Goal: Task Accomplishment & Management: Manage account settings

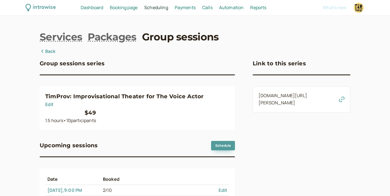
click at [164, 35] on link "Group sessions" at bounding box center [180, 37] width 77 height 14
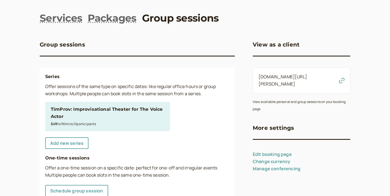
scroll to position [40, 0]
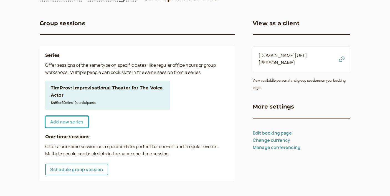
click at [71, 124] on link "Add new series" at bounding box center [66, 122] width 43 height 12
select select "30"
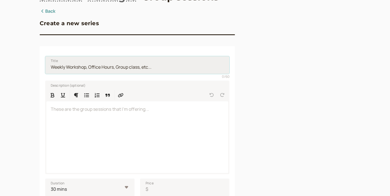
click at [82, 67] on input "Title" at bounding box center [137, 65] width 184 height 18
type input "The Speakeasy: 7 Week VO Coaching Classes with Sam & Tim"
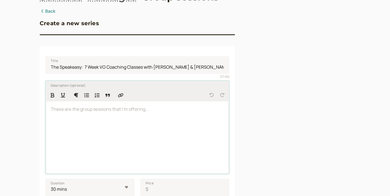
click at [110, 126] on div at bounding box center [137, 137] width 182 height 72
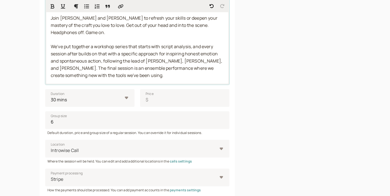
scroll to position [144, 0]
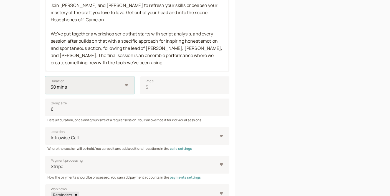
click at [78, 83] on select "10 mins 15 mins 30 mins 45 mins 1 hour 1.5 hours 2 hours" at bounding box center [89, 86] width 89 height 18
select select "120"
click at [45, 77] on select "10 mins 15 mins 30 mins 45 mins 1 hour 1.5 hours 2 hours" at bounding box center [89, 86] width 89 height 18
click at [156, 86] on input "Price $" at bounding box center [184, 86] width 89 height 18
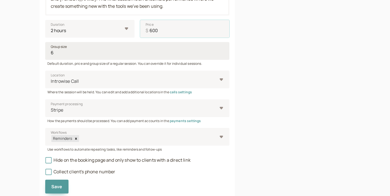
scroll to position [201, 0]
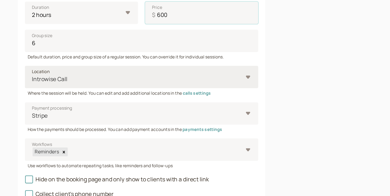
type input "600"
click at [125, 79] on div at bounding box center [133, 80] width 167 height 7
click at [51, 79] on input "Location Introwise Call" at bounding box center [50, 81] width 1 height 6
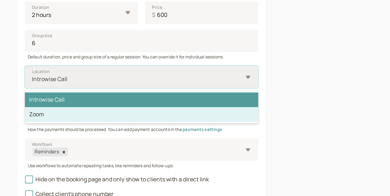
click at [109, 105] on div "Zoom" at bounding box center [137, 109] width 184 height 12
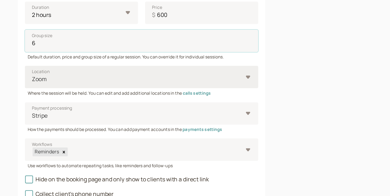
drag, startPoint x: 77, startPoint y: 50, endPoint x: 41, endPoint y: 49, distance: 35.2
click at [41, 49] on div "Title The Speakeasy: 7 Week VO Coaching Classes with Sam & Tim 57 / 60 Descript…" at bounding box center [137, 43] width 195 height 314
type input "20"
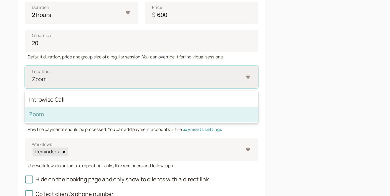
click at [70, 72] on div "Zoom" at bounding box center [137, 79] width 184 height 18
click at [51, 78] on input "Location option Zoom selected, 2 of 2. 2 results available. Use Up and Down to …" at bounding box center [50, 81] width 1 height 6
click at [72, 105] on div "Zoom" at bounding box center [137, 109] width 184 height 12
click at [51, 84] on input "Location option Zoom selected, 2 of 2. 2 results available. Use Up and Down to …" at bounding box center [50, 81] width 1 height 6
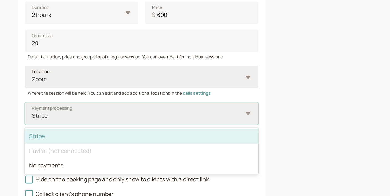
click at [74, 108] on div at bounding box center [133, 109] width 167 height 7
click at [51, 108] on input "Payment processing option Stripe selected, 1 of 3. 3 results available. Use Up …" at bounding box center [50, 110] width 1 height 6
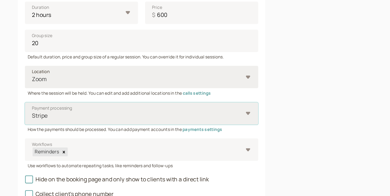
click at [74, 108] on div at bounding box center [133, 109] width 167 height 7
click at [51, 108] on input "Payment processing Select is focused ,type to refine list, press Down to open t…" at bounding box center [50, 110] width 1 height 6
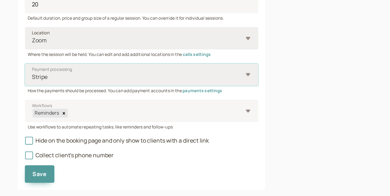
scroll to position [209, 0]
click at [117, 128] on div at bounding box center [148, 130] width 138 height 7
click at [80, 128] on input "Workflows Reminders" at bounding box center [79, 130] width 1 height 6
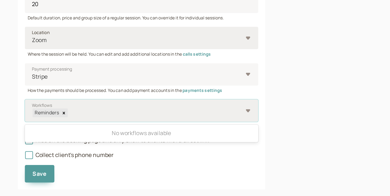
click at [70, 129] on div "Reminders" at bounding box center [62, 130] width 22 height 7
click at [79, 129] on input "Workflows 0 results available. Use Up and Down to choose options, press Enter t…" at bounding box center [79, 130] width 1 height 6
click at [70, 129] on div "Reminders" at bounding box center [62, 130] width 22 height 7
click at [79, 129] on input "Workflows 0 results available. Use Up and Down to choose options, press Enter t…" at bounding box center [79, 130] width 1 height 6
click at [147, 146] on div "No workflows available" at bounding box center [137, 147] width 184 height 12
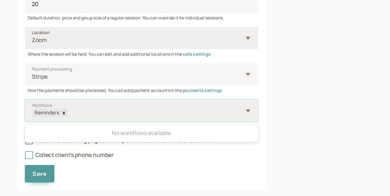
click at [80, 134] on input "Workflows 0 results available. Use Up and Down to choose options, press Enter t…" at bounding box center [79, 130] width 1 height 6
click at [136, 123] on div "Reminders" at bounding box center [137, 129] width 184 height 18
click at [80, 127] on input "Workflows 0 results available. Use Up and Down to choose options, press Enter t…" at bounding box center [79, 130] width 1 height 6
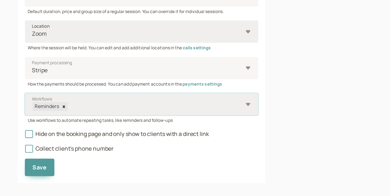
scroll to position [218, 0]
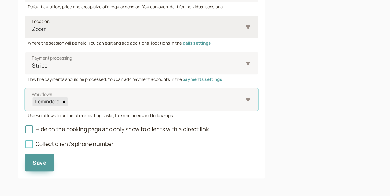
click at [48, 153] on icon at bounding box center [49, 155] width 4 height 4
click at [45, 157] on input "Collect client's phone number" at bounding box center [45, 157] width 0 height 0
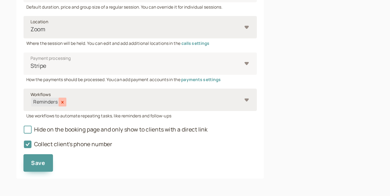
click at [76, 120] on icon "Remove Reminders" at bounding box center [76, 122] width 4 height 4
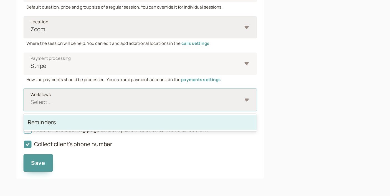
click at [223, 118] on div "Select..." at bounding box center [137, 120] width 184 height 18
click at [51, 119] on input "Workflows option Reminders focused, 1 of 1. 1 result available. Use Up and Down…" at bounding box center [50, 122] width 1 height 6
click at [200, 136] on div "Reminders" at bounding box center [137, 138] width 184 height 12
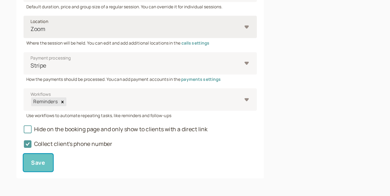
click at [54, 168] on span "Save" at bounding box center [56, 170] width 11 height 6
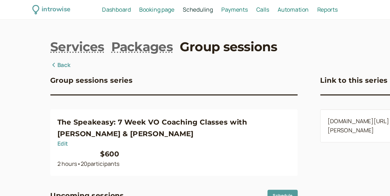
click at [52, 53] on link "Back" at bounding box center [48, 51] width 16 height 7
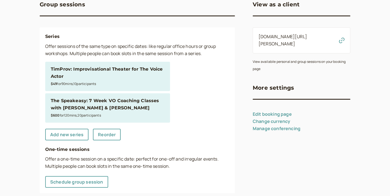
scroll to position [72, 0]
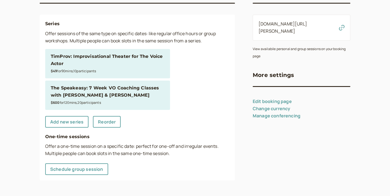
click at [110, 92] on div "The Speakeasy: 7 Week VO Coaching Classes with Sam & Tim" at bounding box center [108, 92] width 114 height 14
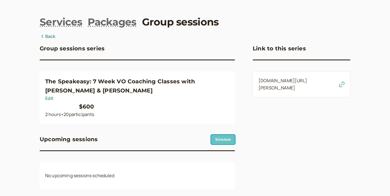
click at [221, 135] on link "Schedule" at bounding box center [223, 139] width 24 height 9
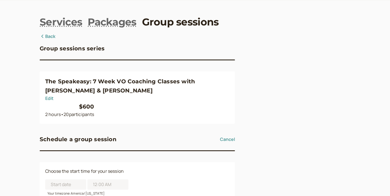
scroll to position [45, 0]
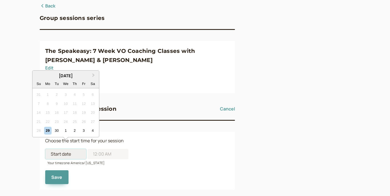
click at [76, 149] on input at bounding box center [65, 154] width 41 height 10
click at [93, 74] on span "Next Month" at bounding box center [93, 75] width 0 height 6
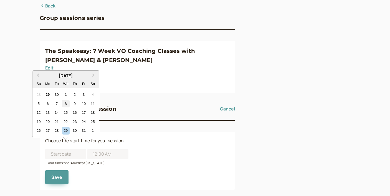
click at [66, 103] on div "8" at bounding box center [65, 103] width 7 height 7
type input "10/08/2025"
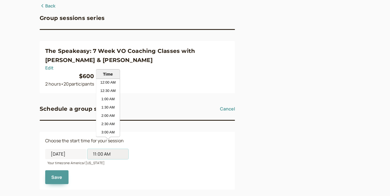
scroll to position [158, 0]
drag, startPoint x: 116, startPoint y: 147, endPoint x: 77, endPoint y: 143, distance: 39.3
click at [77, 149] on div "10/08/2025 11:00 AM Time 12:00 AM 12:30 AM 1:00 AM 1:30 AM 2:00 AM 2:30 AM 3:00…" at bounding box center [86, 154] width 83 height 10
click at [111, 96] on li "9:00 PM" at bounding box center [108, 96] width 24 height 8
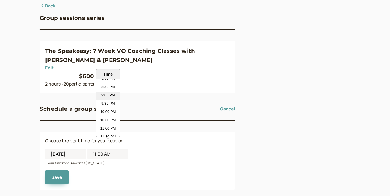
type input "9:00 PM"
click at [135, 150] on form "Choose the start time for your session 10/08/2025 Selected time: 9:00 PM 9:00 P…" at bounding box center [137, 161] width 184 height 47
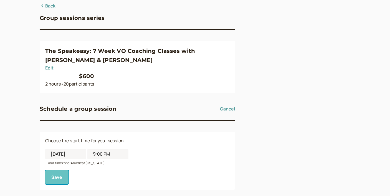
click at [56, 170] on button "Save" at bounding box center [56, 177] width 23 height 14
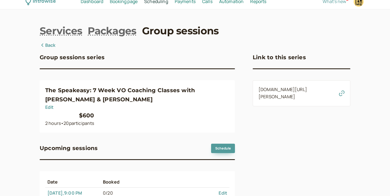
scroll to position [21, 0]
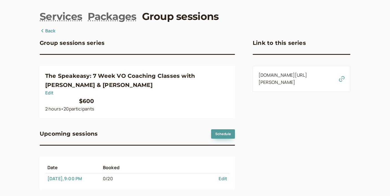
click at [221, 176] on link "Edit" at bounding box center [222, 179] width 9 height 6
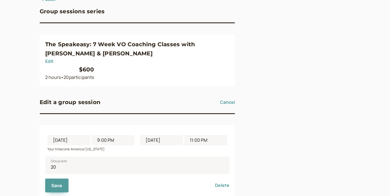
scroll to position [60, 0]
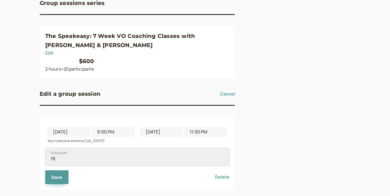
type input "19"
click at [222, 150] on input "19" at bounding box center [137, 157] width 184 height 18
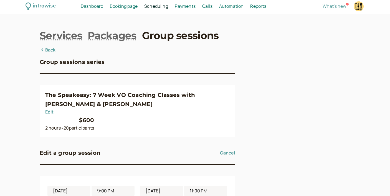
scroll to position [0, 0]
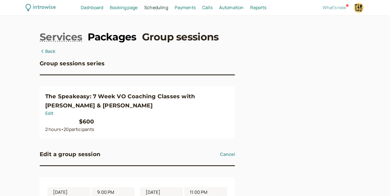
click at [120, 37] on link "Packages" at bounding box center [112, 37] width 49 height 14
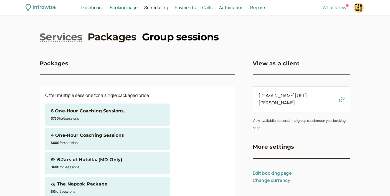
click at [179, 41] on link "Group sessions" at bounding box center [180, 37] width 77 height 14
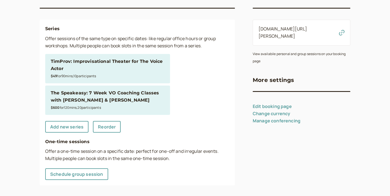
scroll to position [72, 0]
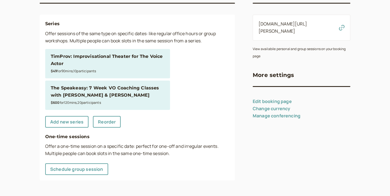
click at [271, 113] on link "Manage conferencing" at bounding box center [277, 116] width 48 height 6
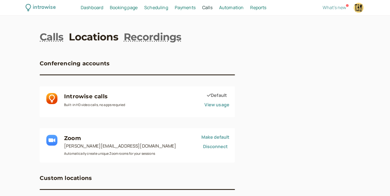
click at [162, 7] on span "Scheduling" at bounding box center [156, 7] width 24 height 6
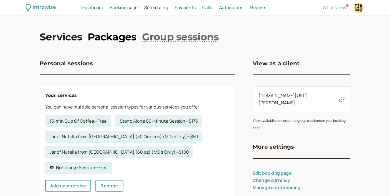
click at [119, 36] on link "Packages" at bounding box center [112, 37] width 49 height 14
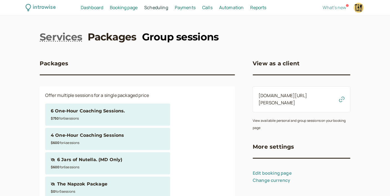
click at [182, 35] on link "Group sessions" at bounding box center [180, 37] width 77 height 14
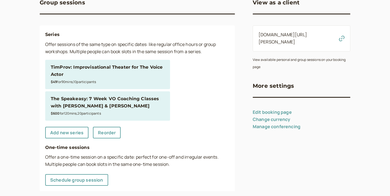
scroll to position [68, 0]
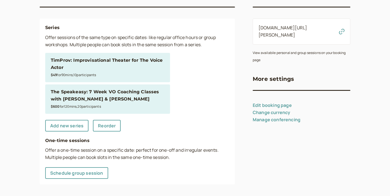
click at [117, 100] on div "The Speakeasy: 7 Week VO Coaching Classes with Sam & Tim" at bounding box center [108, 95] width 114 height 14
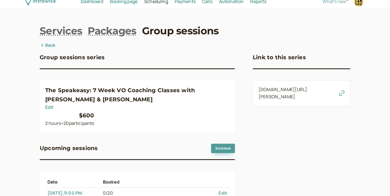
scroll to position [21, 0]
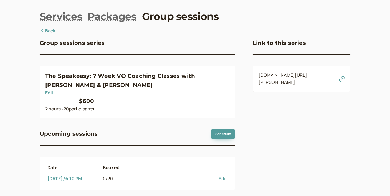
click at [49, 90] on link "Edit" at bounding box center [49, 93] width 9 height 6
select select "120"
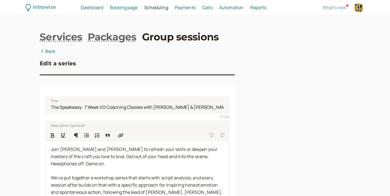
click at [163, 7] on span "Scheduling" at bounding box center [156, 7] width 24 height 6
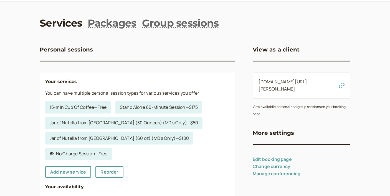
scroll to position [13, 0]
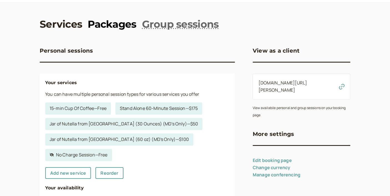
click at [119, 26] on link "Packages" at bounding box center [112, 24] width 49 height 14
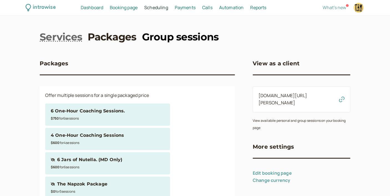
click at [175, 36] on link "Group sessions" at bounding box center [180, 37] width 77 height 14
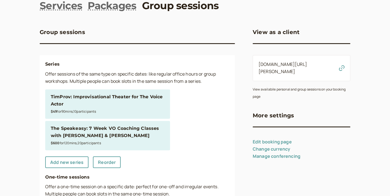
scroll to position [33, 0]
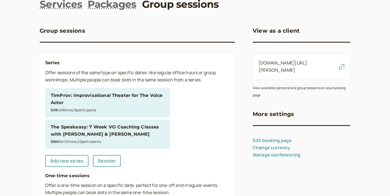
click at [138, 134] on div "The Speakeasy: 7 Week VO Coaching Classes with Sam & Tim" at bounding box center [108, 131] width 114 height 14
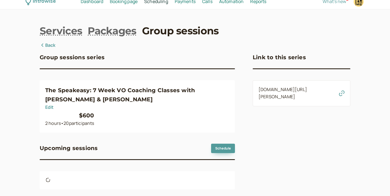
scroll to position [21, 0]
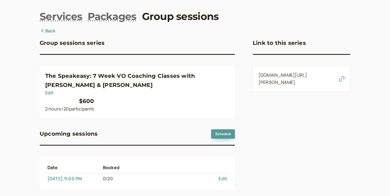
click at [222, 176] on link "Edit" at bounding box center [222, 179] width 9 height 6
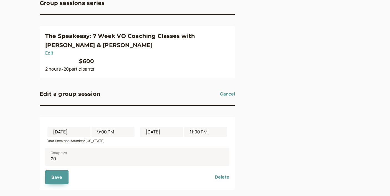
scroll to position [60, 0]
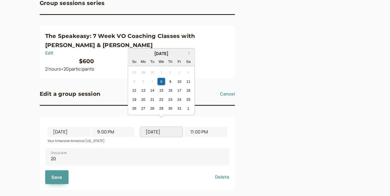
click at [160, 127] on input "10/08/2025" at bounding box center [161, 132] width 42 height 10
click at [190, 53] on button "Next Month" at bounding box center [189, 53] width 9 height 9
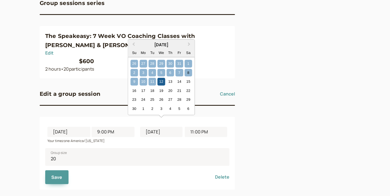
click at [162, 82] on div "12" at bounding box center [160, 81] width 7 height 7
type input "11/12/2025"
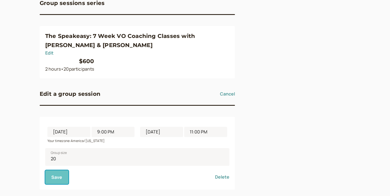
click at [60, 174] on span "Save" at bounding box center [56, 177] width 11 height 6
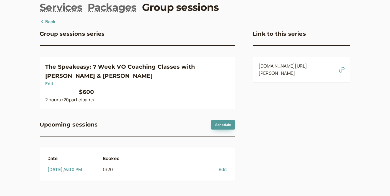
scroll to position [21, 0]
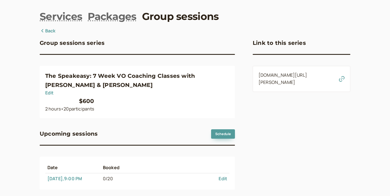
click at [65, 176] on link "Oct 8 , 9:00 PM" at bounding box center [64, 179] width 35 height 6
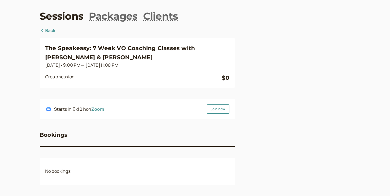
scroll to position [20, 0]
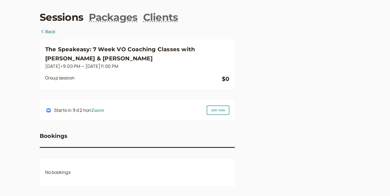
click at [51, 32] on link "Back" at bounding box center [48, 31] width 16 height 7
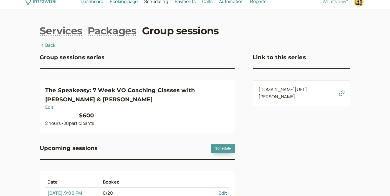
scroll to position [21, 0]
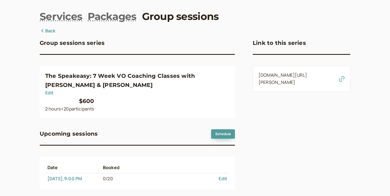
click at [223, 176] on link "Edit" at bounding box center [222, 179] width 9 height 6
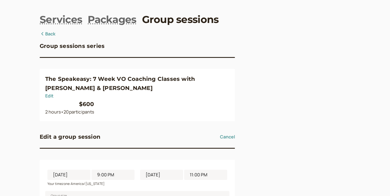
scroll to position [17, 0]
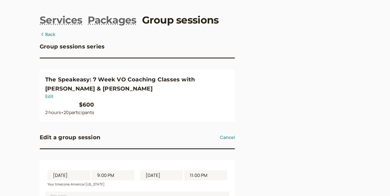
click at [49, 93] on link "Edit" at bounding box center [49, 96] width 9 height 6
select select "120"
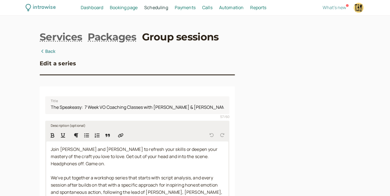
click at [50, 147] on div "Join Tim and Sam to refresh your skills or deepen your mastery of the craft you…" at bounding box center [137, 178] width 182 height 73
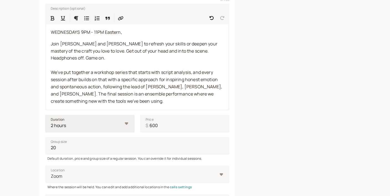
scroll to position [116, 0]
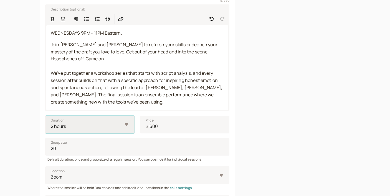
click at [100, 119] on select "10 mins 15 mins 30 mins 45 mins 1 hour 1.5 hours 2 hours" at bounding box center [89, 125] width 89 height 18
click at [45, 116] on select "10 mins 15 mins 30 mins 45 mins 1 hour 1.5 hours 2 hours" at bounding box center [89, 125] width 89 height 18
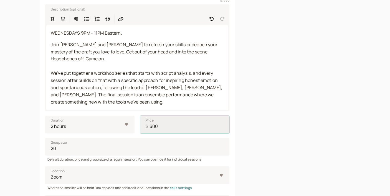
click at [157, 121] on input "600" at bounding box center [184, 125] width 89 height 18
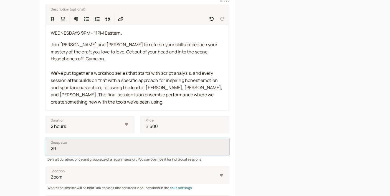
click at [107, 142] on input "20" at bounding box center [137, 147] width 184 height 18
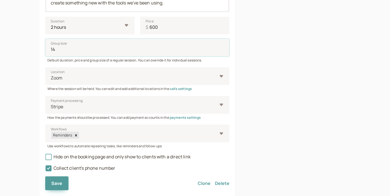
scroll to position [224, 0]
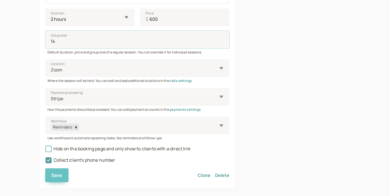
type input "14"
click at [58, 172] on span "Save" at bounding box center [56, 175] width 11 height 6
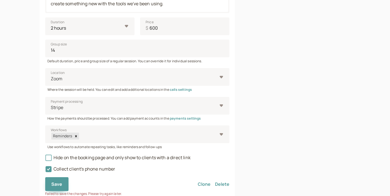
scroll to position [229, 0]
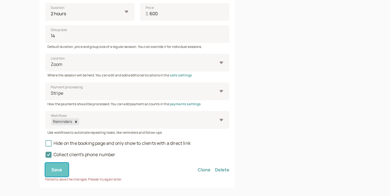
click at [52, 167] on span "Save" at bounding box center [56, 170] width 11 height 6
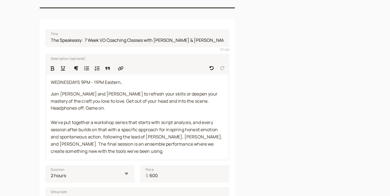
scroll to position [0, 0]
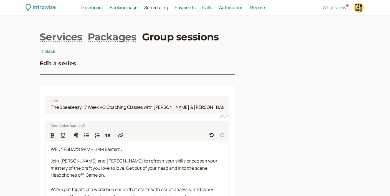
click at [50, 50] on link "Back" at bounding box center [48, 51] width 16 height 7
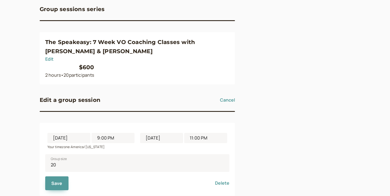
scroll to position [60, 0]
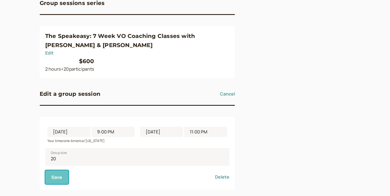
click at [60, 174] on span "Save" at bounding box center [56, 177] width 11 height 6
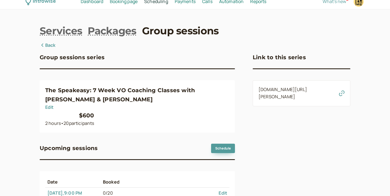
scroll to position [21, 0]
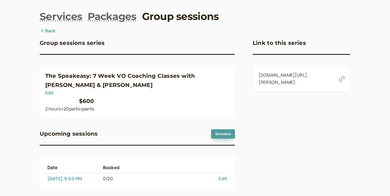
drag, startPoint x: 277, startPoint y: 88, endPoint x: 253, endPoint y: 75, distance: 27.1
click at [253, 75] on div "introwise.com/tim-powers/series/KkZWPiF688Eb0QdpmBdZ" at bounding box center [302, 79] width 98 height 26
click at [341, 82] on icon "button" at bounding box center [342, 79] width 6 height 6
